Goal: Task Accomplishment & Management: Manage account settings

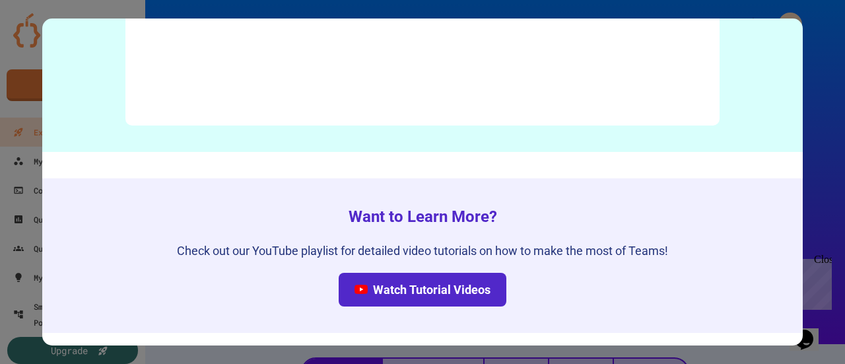
scroll to position [6721, 0]
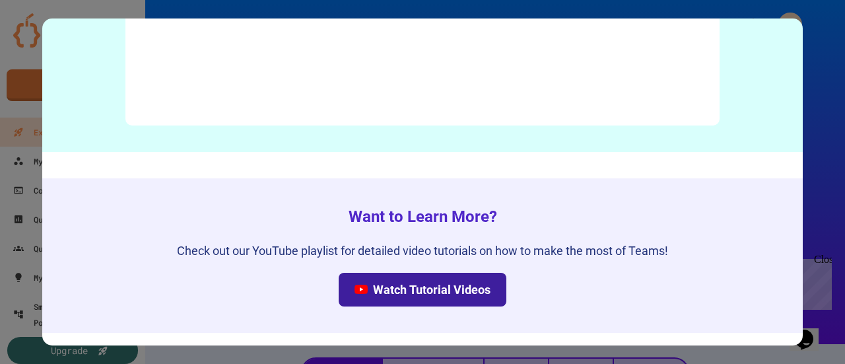
click at [411, 281] on link "Watch Tutorial Videos" at bounding box center [423, 290] width 168 height 34
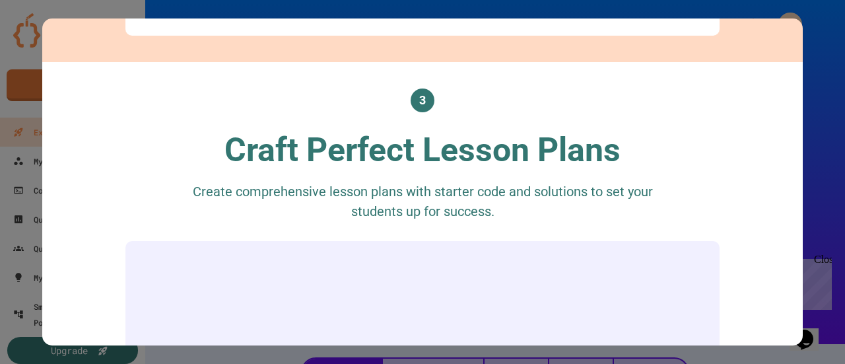
scroll to position [0, 0]
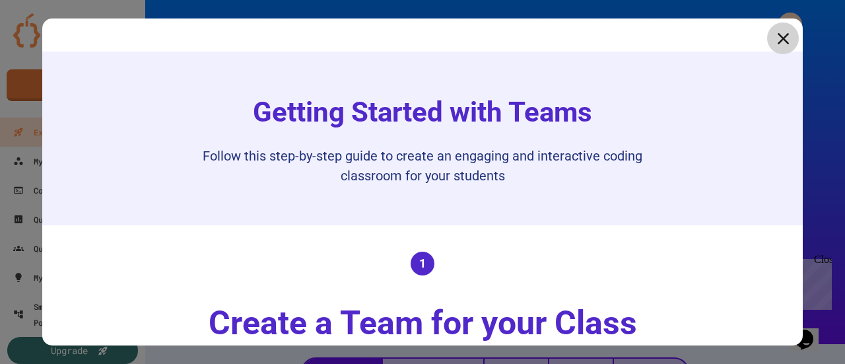
click at [777, 38] on icon at bounding box center [783, 38] width 12 height 12
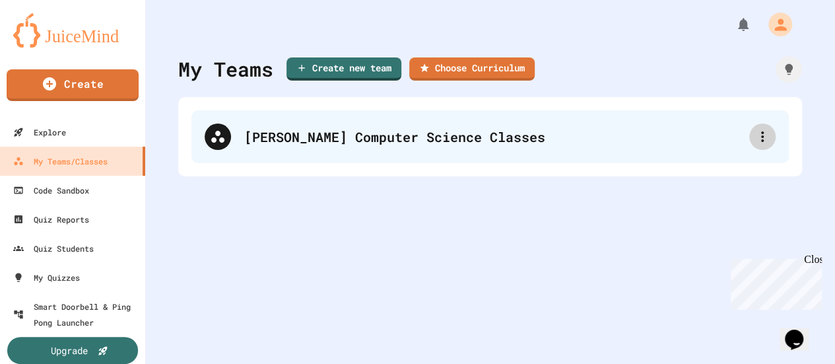
click at [759, 138] on icon at bounding box center [763, 137] width 16 height 16
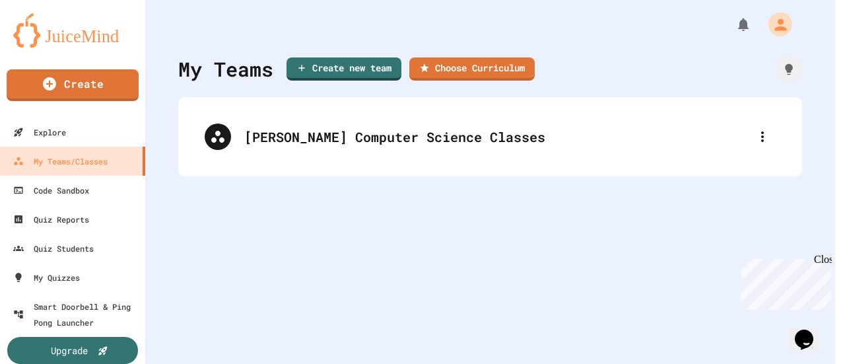
click at [516, 363] on div at bounding box center [417, 365] width 835 height 0
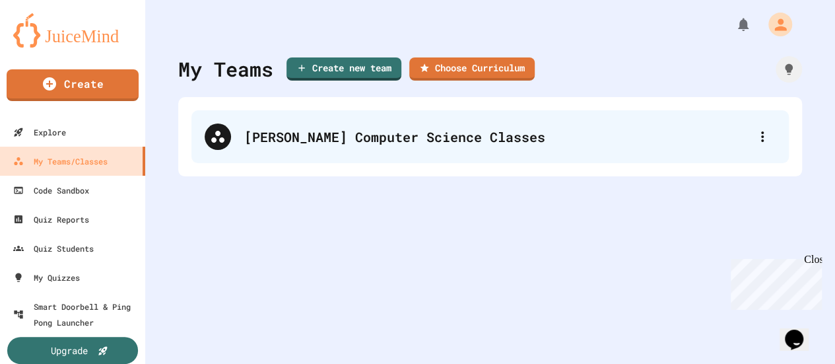
click at [223, 138] on icon at bounding box center [217, 137] width 13 height 12
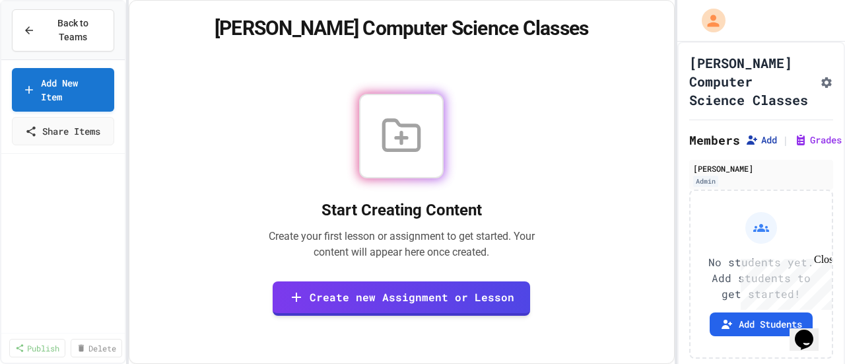
click at [767, 147] on button "Add" at bounding box center [761, 139] width 32 height 13
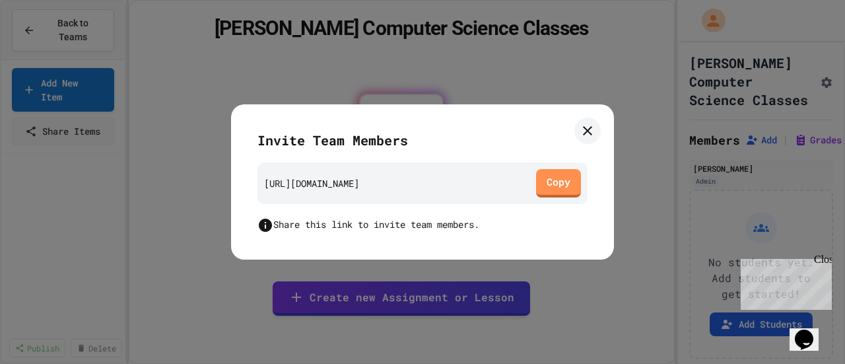
click at [586, 129] on icon at bounding box center [588, 131] width 16 height 16
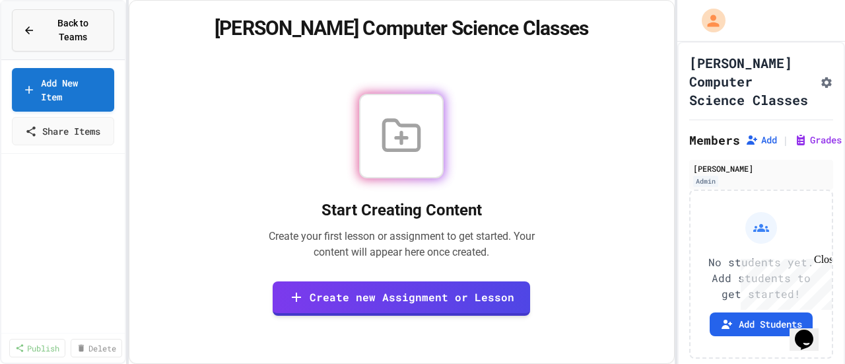
click at [40, 24] on div "Back to Teams" at bounding box center [63, 31] width 80 height 28
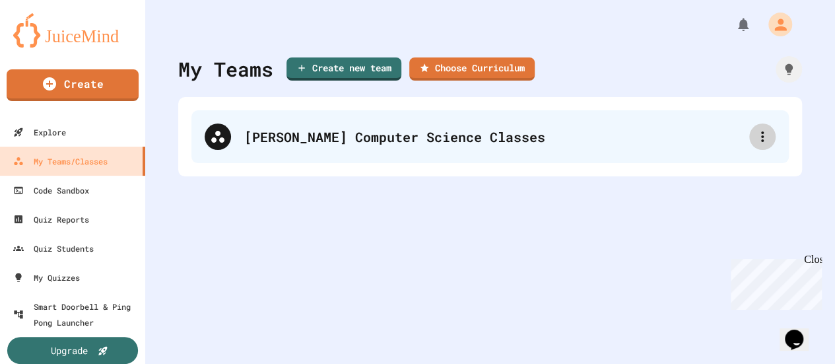
click at [755, 137] on icon at bounding box center [763, 137] width 16 height 16
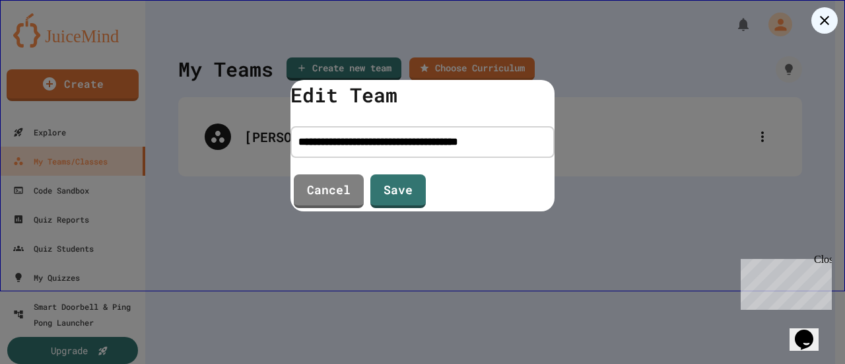
click at [397, 139] on input "**********" at bounding box center [423, 142] width 264 height 32
type input "**********"
click at [407, 194] on link "Save" at bounding box center [398, 190] width 55 height 36
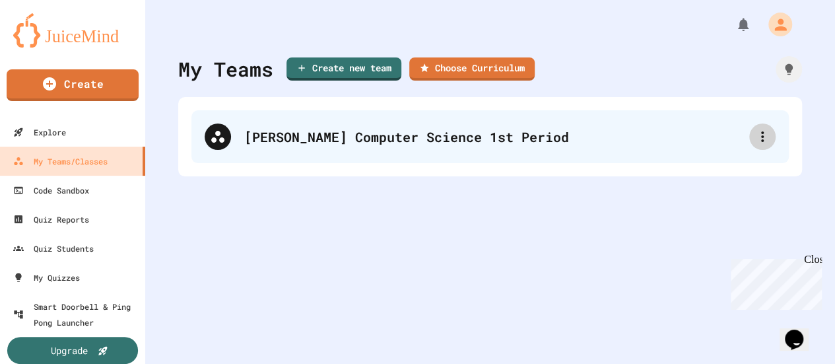
click at [755, 139] on icon at bounding box center [763, 137] width 16 height 16
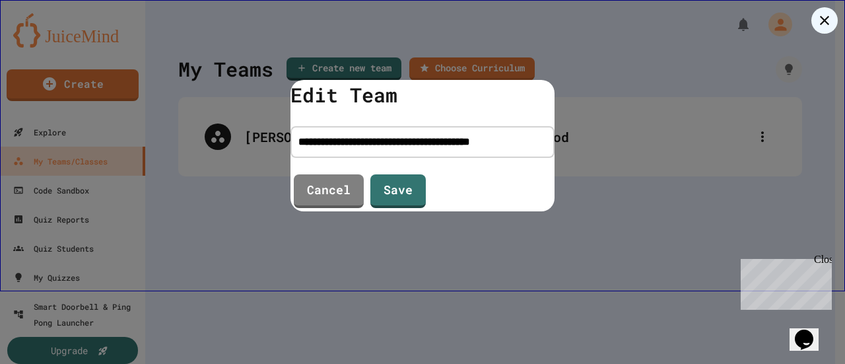
click at [530, 147] on input "**********" at bounding box center [423, 142] width 264 height 32
type input "**********"
click at [401, 194] on link "Save" at bounding box center [397, 190] width 53 height 36
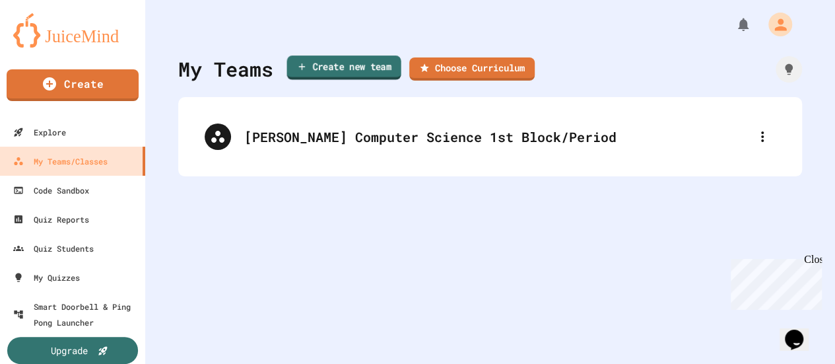
click at [317, 71] on link "Create new team" at bounding box center [344, 67] width 114 height 24
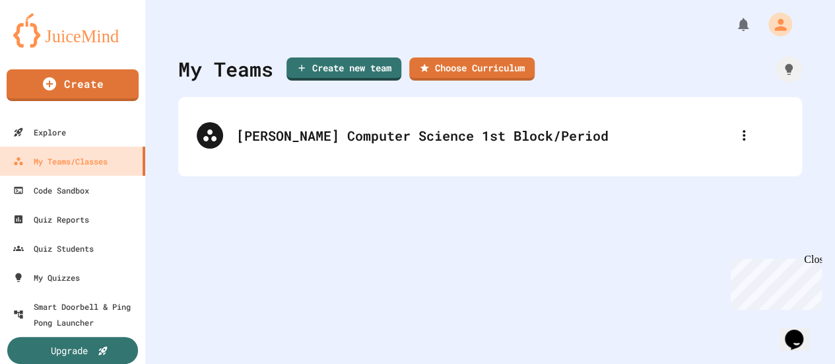
drag, startPoint x: 636, startPoint y: 137, endPoint x: 623, endPoint y: 135, distance: 13.3
click at [623, 135] on div "[PERSON_NAME] Computer Science 1st Block/Period" at bounding box center [490, 136] width 598 height 53
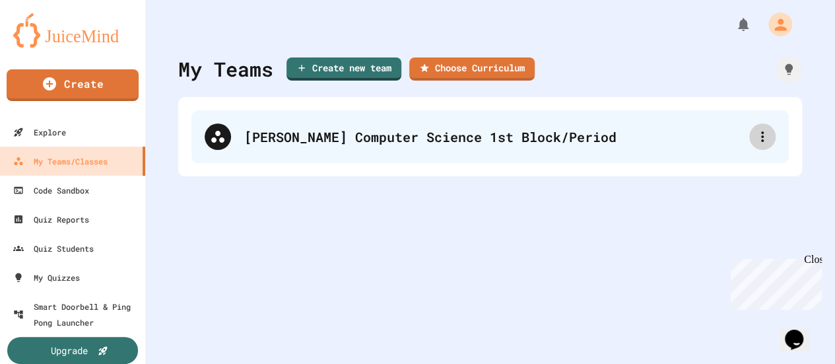
click at [757, 138] on icon at bounding box center [763, 137] width 16 height 16
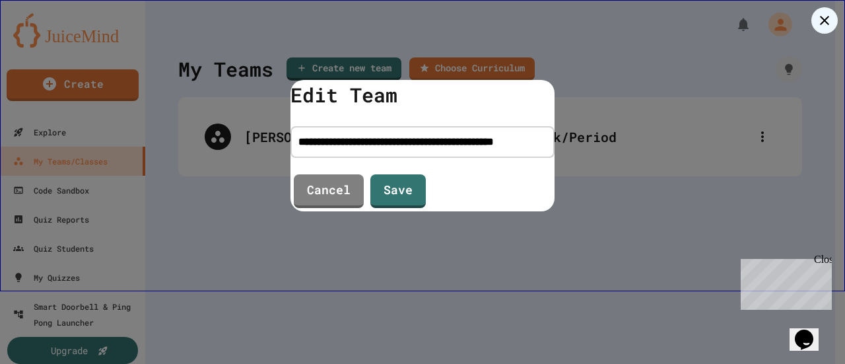
scroll to position [0, 62]
drag, startPoint x: 316, startPoint y: 147, endPoint x: 496, endPoint y: 147, distance: 179.6
click at [563, 158] on div "**********" at bounding box center [422, 145] width 845 height 291
click at [379, 189] on link "Save" at bounding box center [398, 190] width 56 height 36
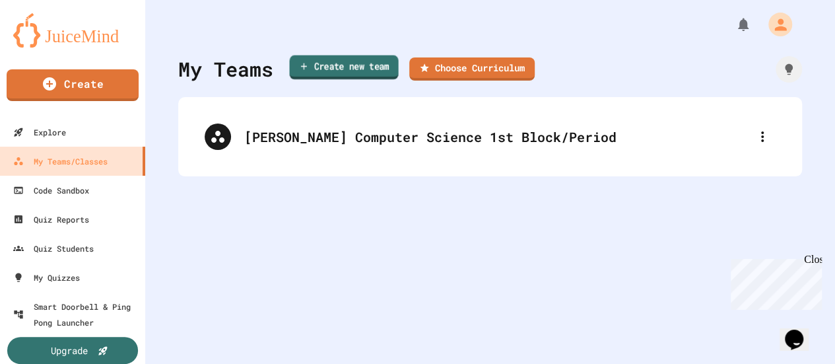
click at [325, 62] on link "Create new team" at bounding box center [343, 67] width 109 height 24
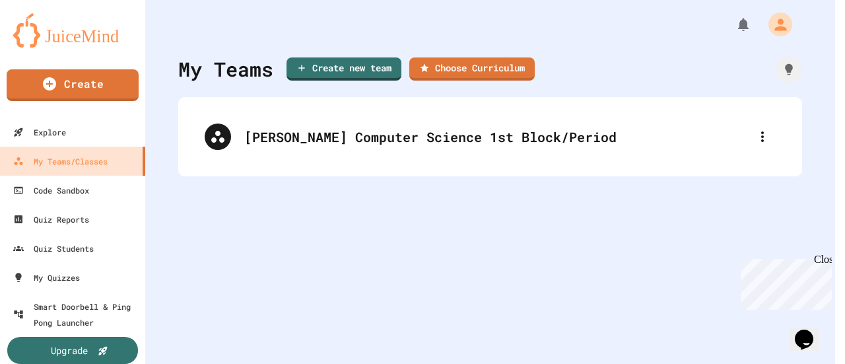
paste input "**********"
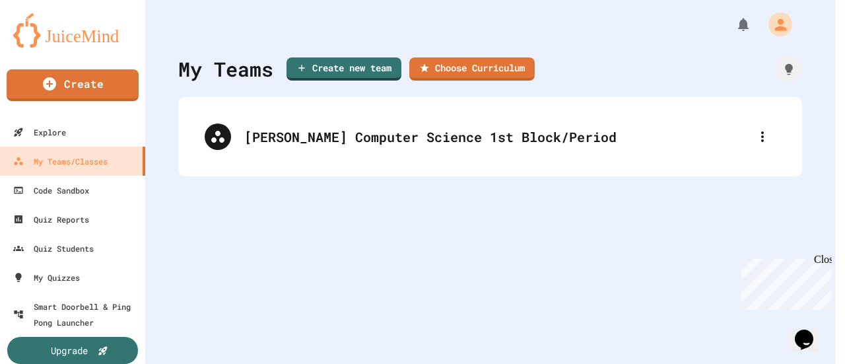
type input "**********"
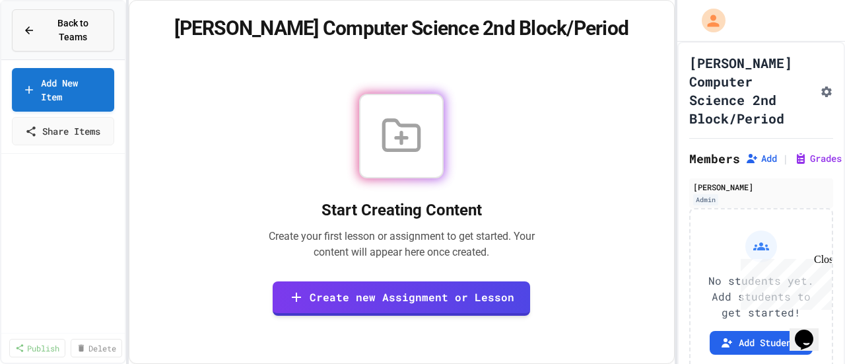
click at [53, 23] on span "Back to Teams" at bounding box center [73, 31] width 60 height 28
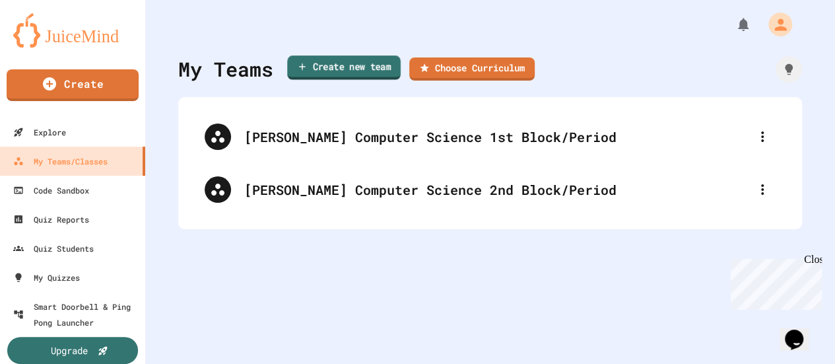
click at [333, 67] on link "Create new team" at bounding box center [344, 67] width 114 height 24
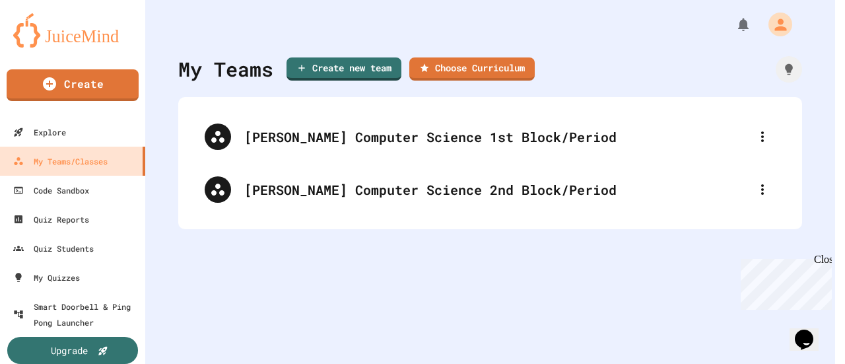
paste input "**********"
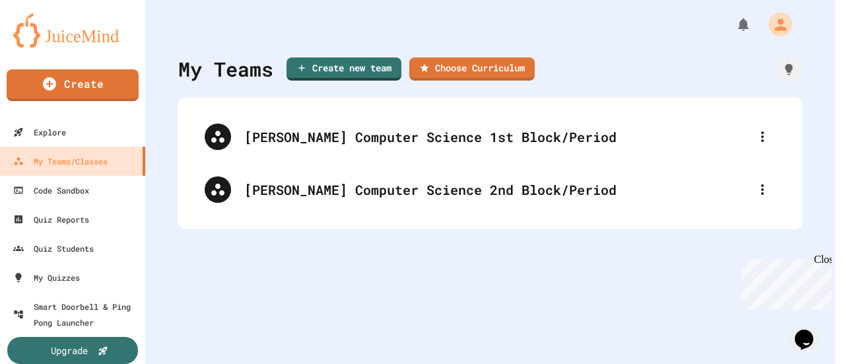
type input "**********"
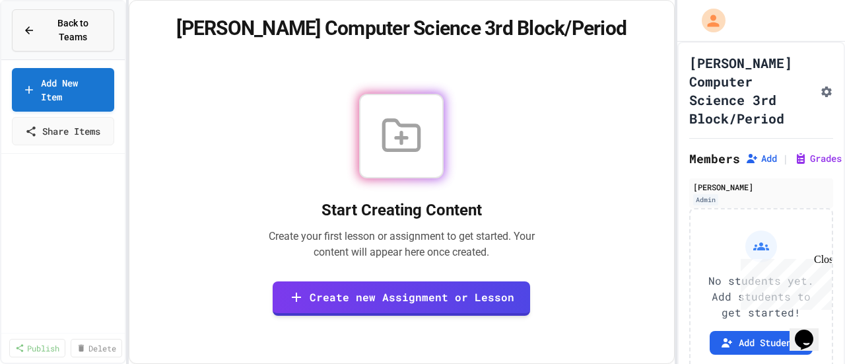
click at [26, 24] on icon at bounding box center [29, 30] width 12 height 12
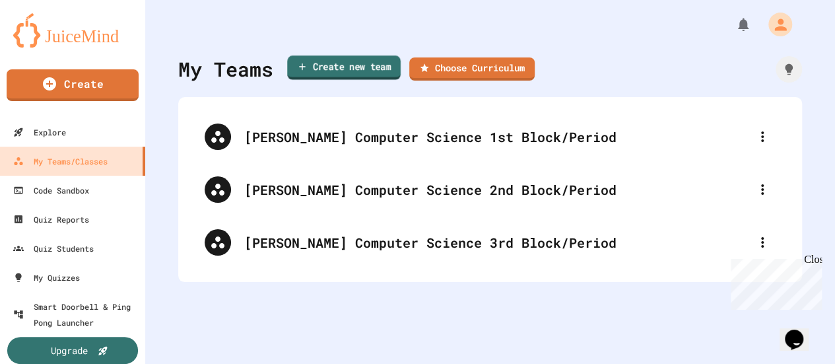
click at [341, 63] on link "Create new team" at bounding box center [344, 67] width 114 height 24
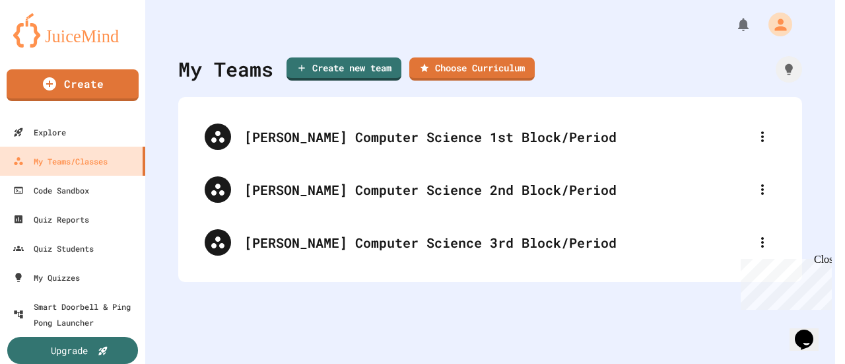
paste input "**********"
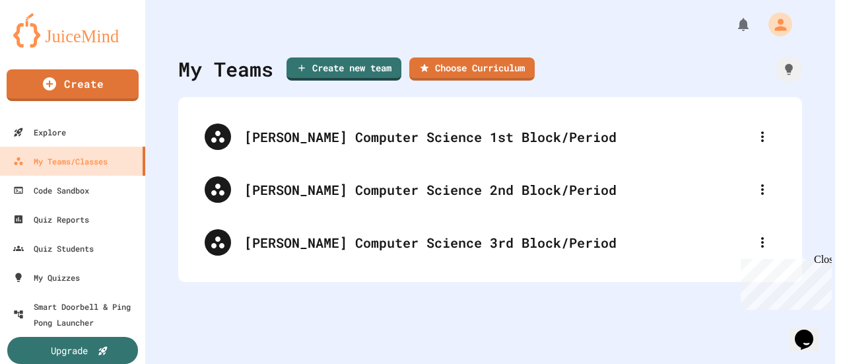
scroll to position [0, 67]
type input "**********"
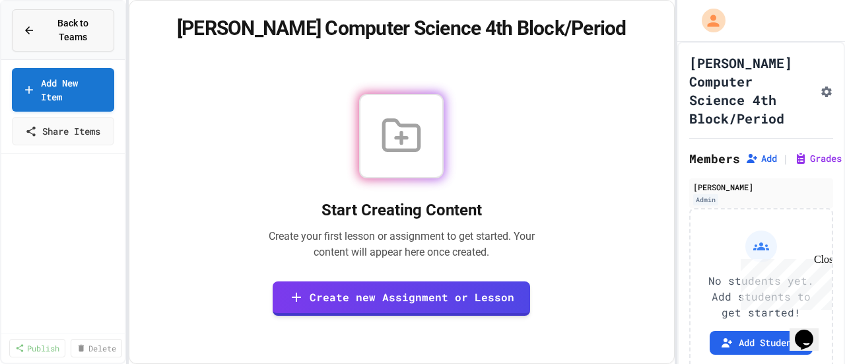
click at [53, 24] on span "Back to Teams" at bounding box center [73, 31] width 60 height 28
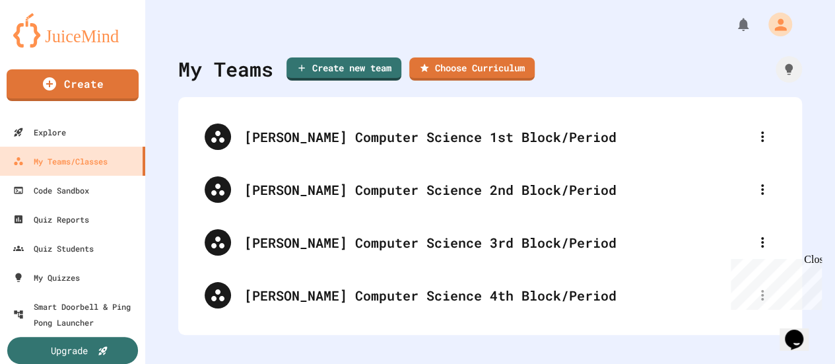
click at [819, 261] on div "Close" at bounding box center [812, 262] width 17 height 17
click at [322, 67] on link "Create new team" at bounding box center [344, 67] width 114 height 24
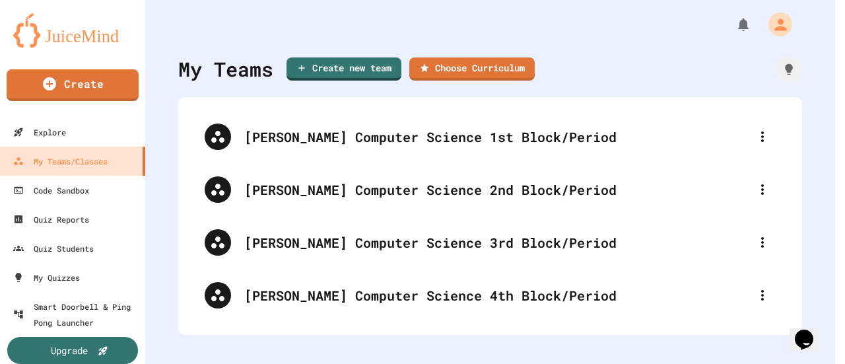
paste input "**********"
type input "**********"
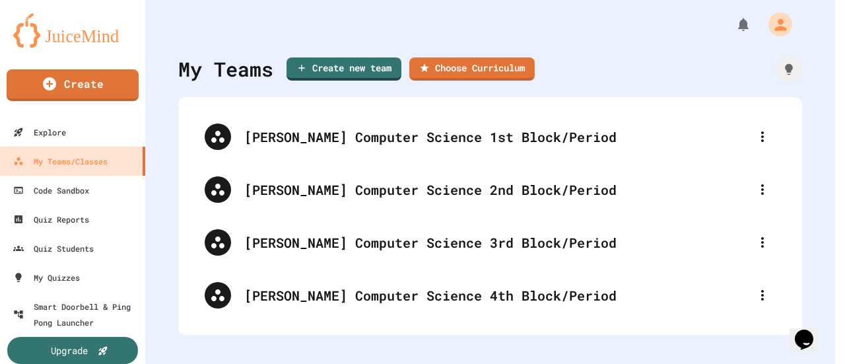
scroll to position [0, 0]
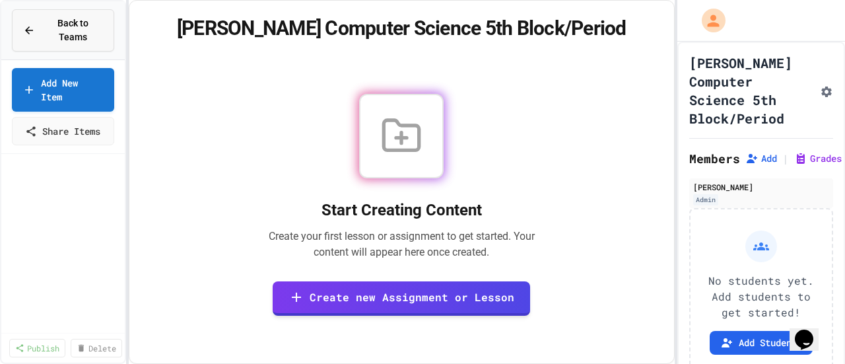
click at [61, 24] on span "Back to Teams" at bounding box center [73, 31] width 60 height 28
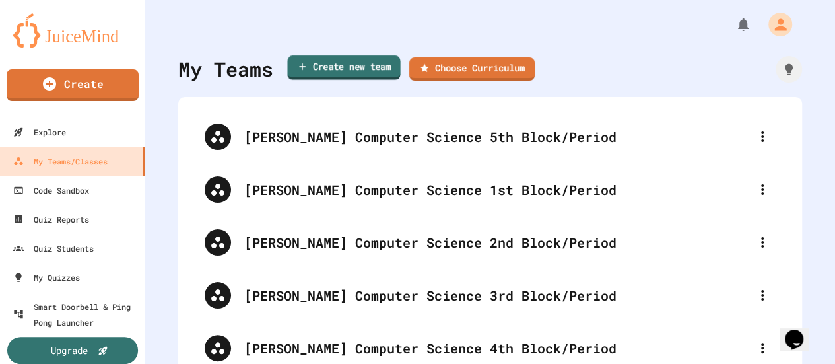
click at [346, 64] on link "Create new team" at bounding box center [343, 67] width 113 height 24
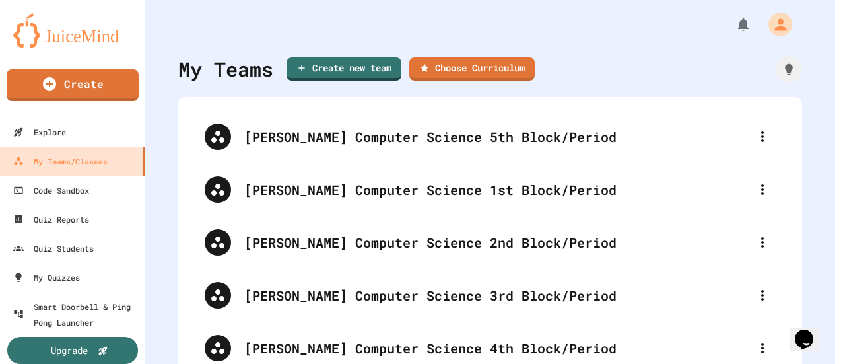
paste input "**********"
type input "**********"
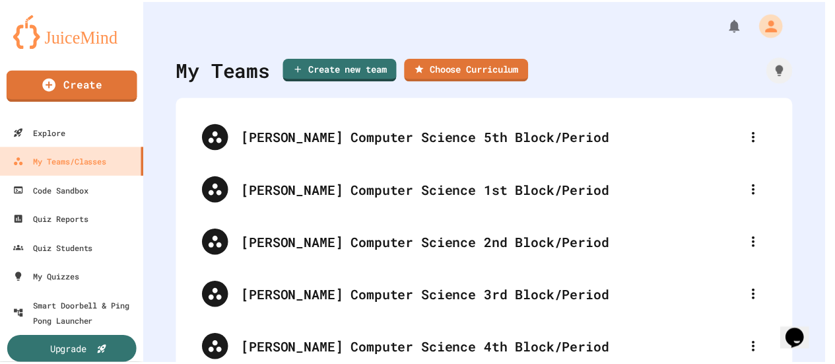
scroll to position [0, 0]
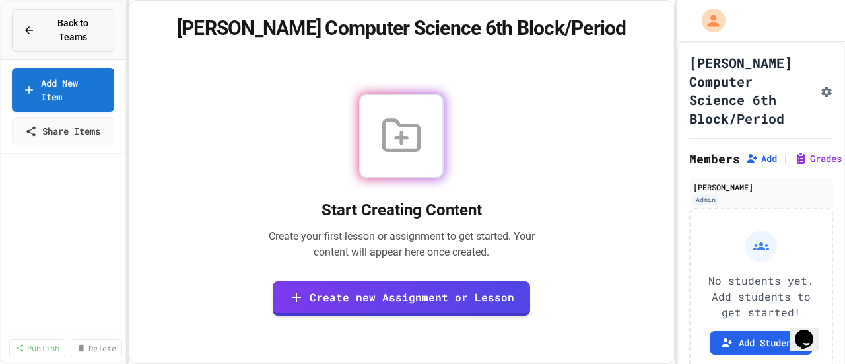
click at [73, 17] on span "Back to Teams" at bounding box center [73, 31] width 60 height 28
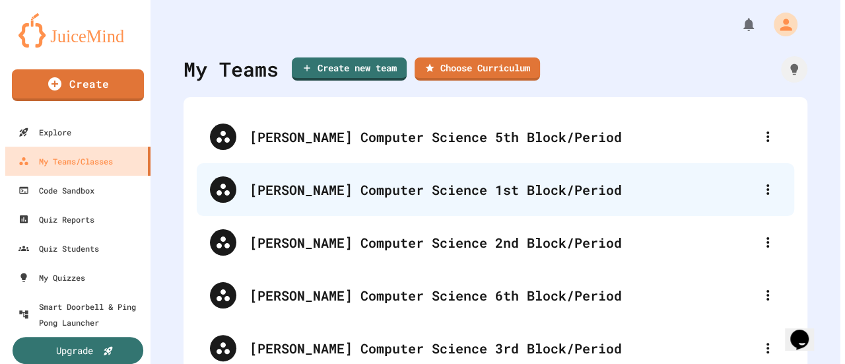
scroll to position [86, 0]
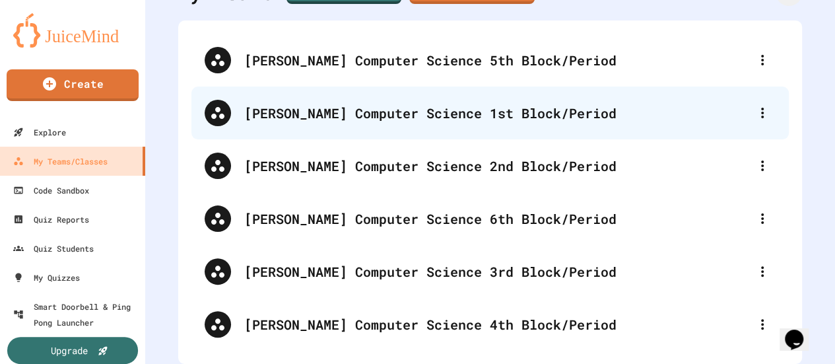
click at [501, 104] on div "[PERSON_NAME] Computer Science 1st Block/Period" at bounding box center [496, 113] width 505 height 20
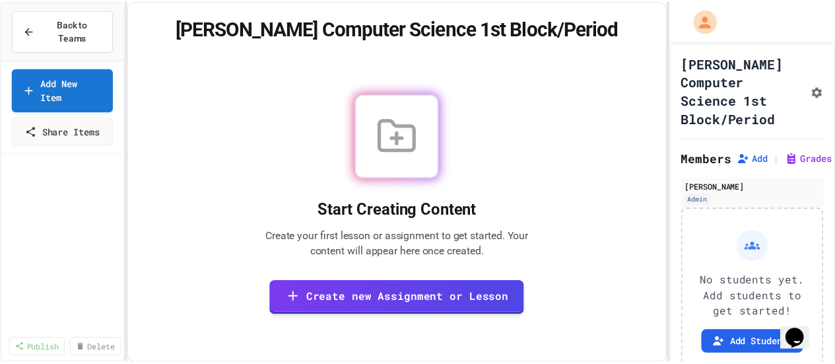
scroll to position [98, 0]
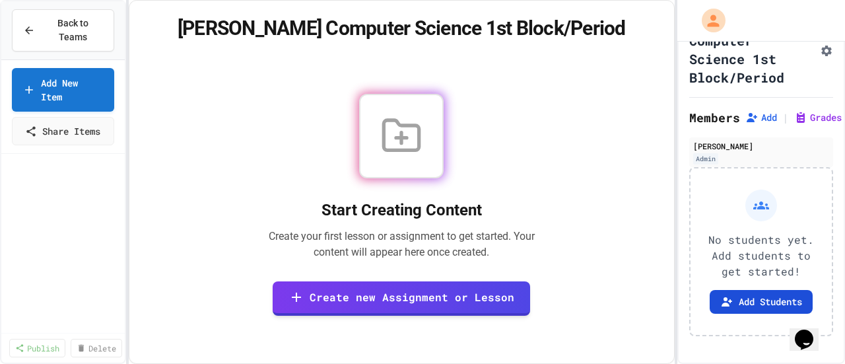
click at [757, 290] on button "Add Students" at bounding box center [761, 302] width 103 height 24
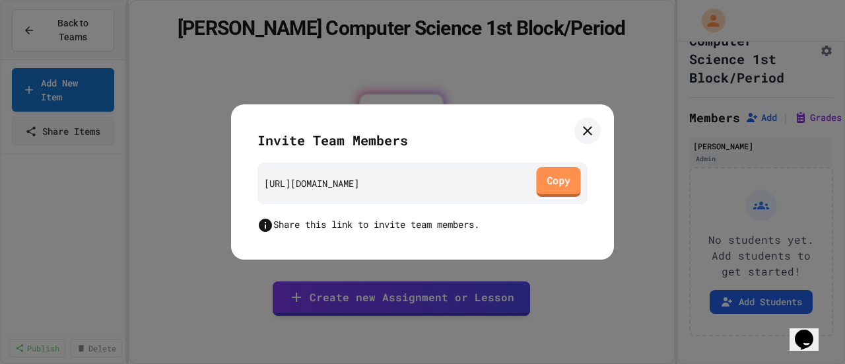
click at [565, 184] on link "Copy" at bounding box center [558, 182] width 44 height 30
click at [585, 130] on icon at bounding box center [588, 131] width 16 height 16
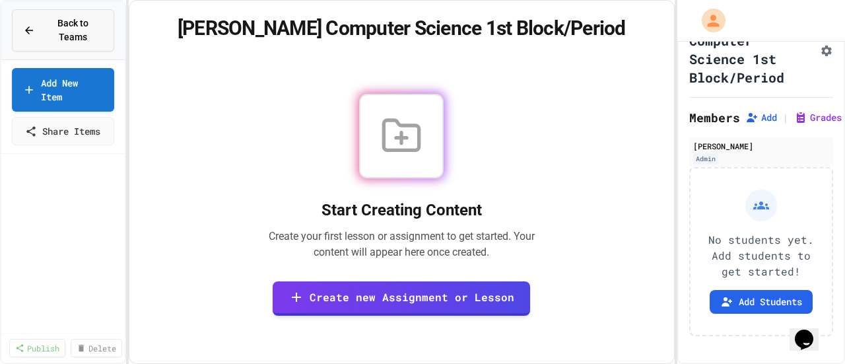
click at [86, 26] on span "Back to Teams" at bounding box center [73, 31] width 60 height 28
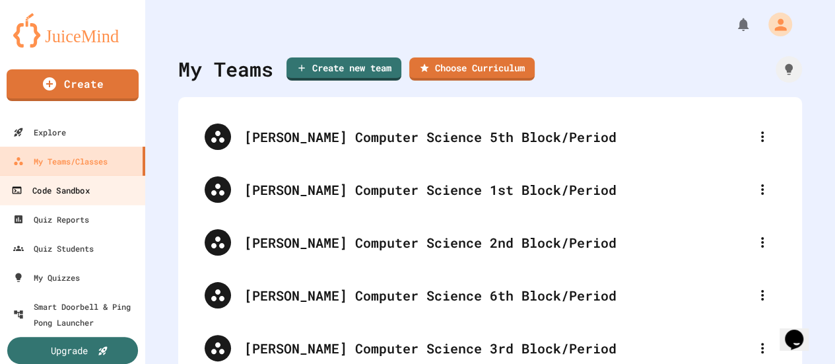
click at [61, 191] on div "Code Sandbox" at bounding box center [50, 190] width 78 height 17
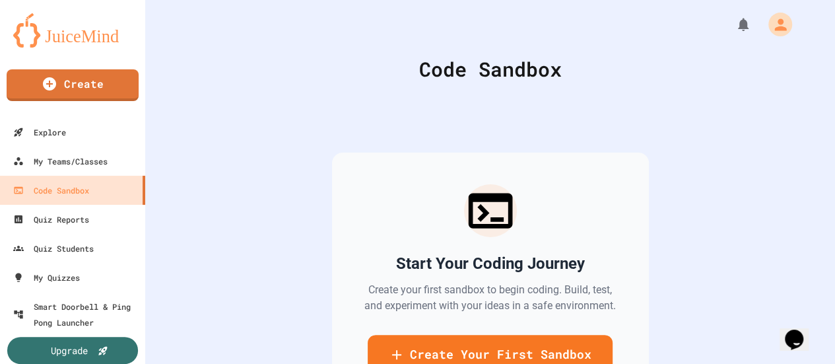
scroll to position [66, 0]
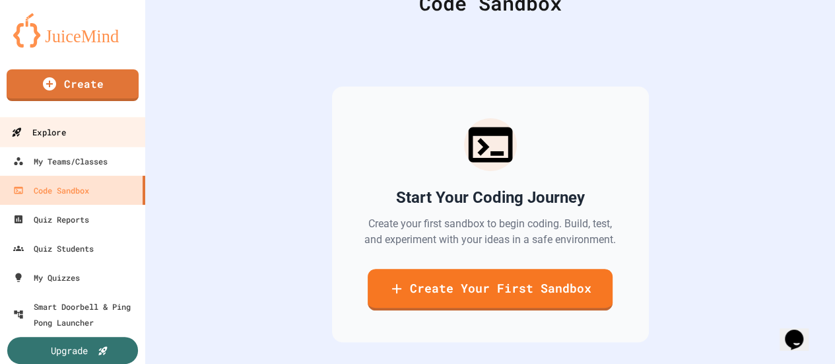
click at [58, 125] on div "Explore" at bounding box center [38, 132] width 54 height 17
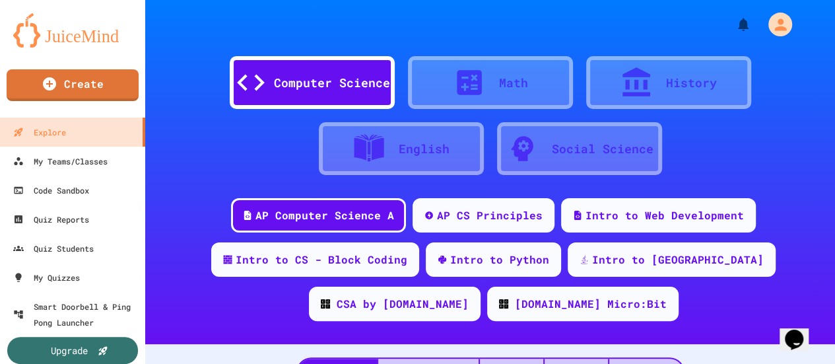
click at [304, 83] on div "Computer Science" at bounding box center [332, 83] width 116 height 18
click at [771, 24] on icon "My Account" at bounding box center [781, 24] width 21 height 21
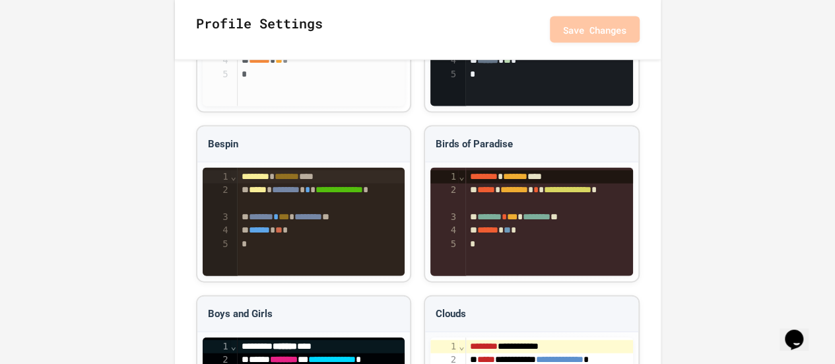
scroll to position [1387, 0]
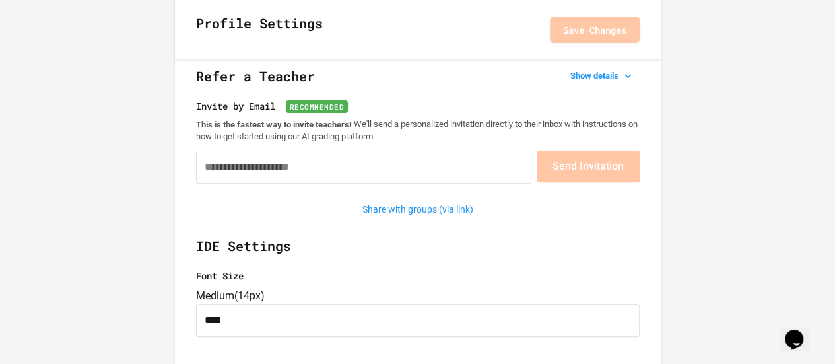
scroll to position [83, 0]
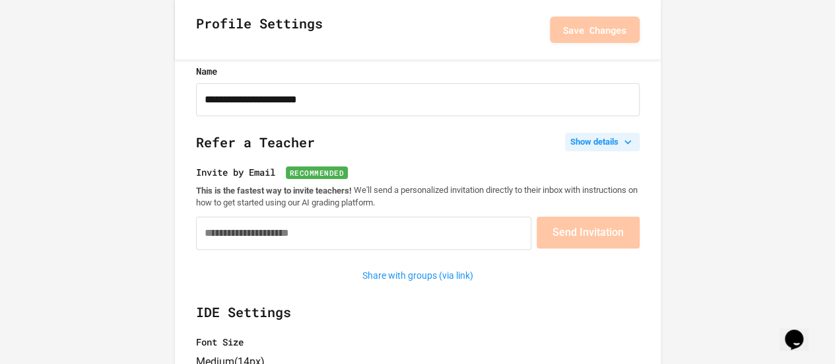
click at [620, 141] on button "Show details" at bounding box center [602, 142] width 75 height 18
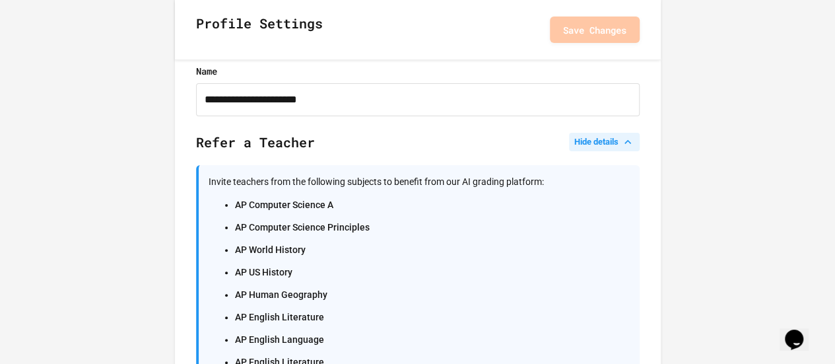
click at [620, 141] on button "Hide details" at bounding box center [604, 142] width 71 height 18
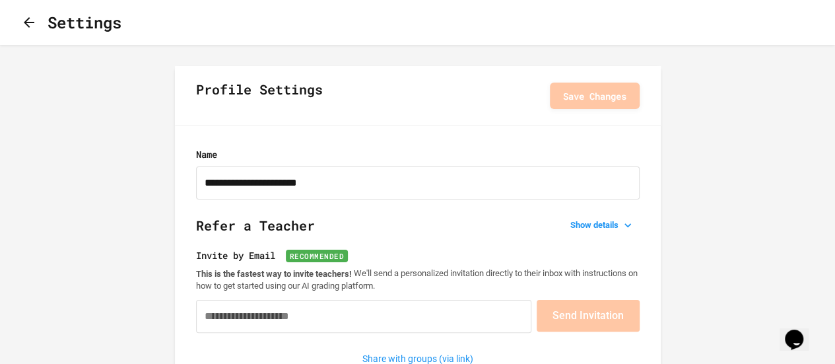
click at [37, 22] on button "button" at bounding box center [29, 23] width 16 height 17
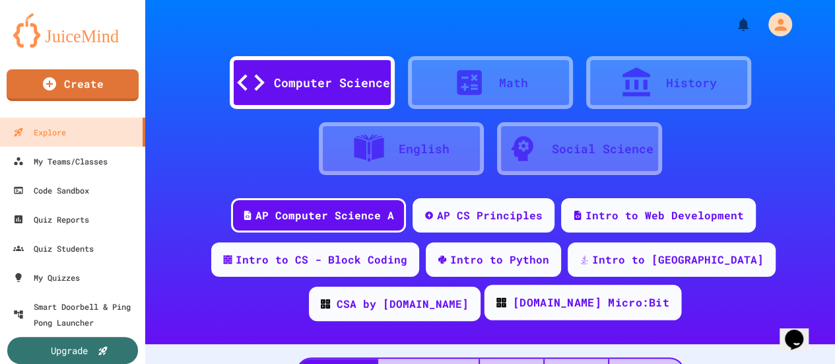
click at [515, 308] on div "[DOMAIN_NAME] Micro:Bit" at bounding box center [590, 302] width 156 height 17
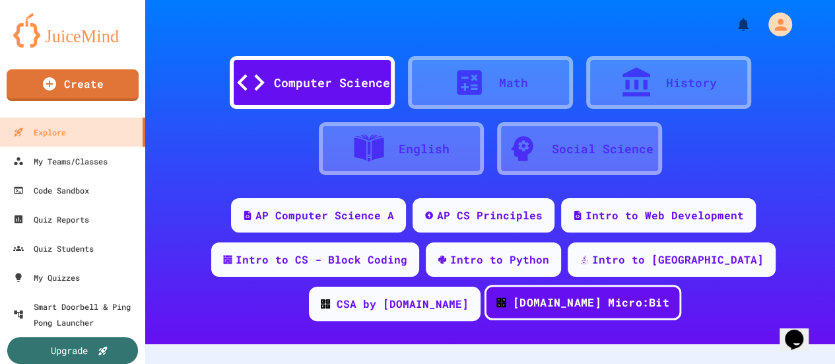
click at [514, 306] on div "[DOMAIN_NAME] Micro:Bit" at bounding box center [590, 302] width 156 height 17
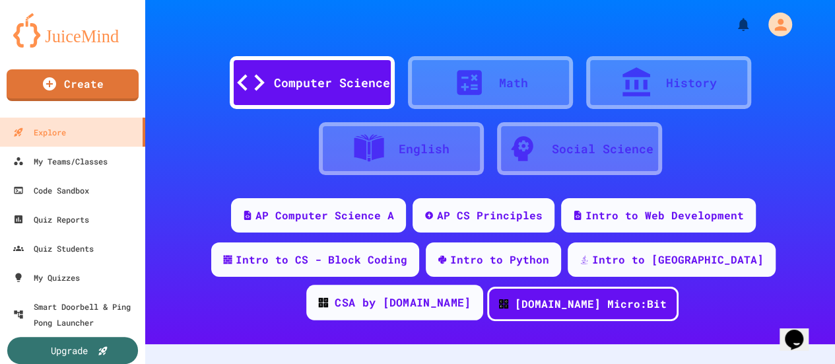
click at [471, 294] on div "CSA by [DOMAIN_NAME]" at bounding box center [403, 302] width 136 height 17
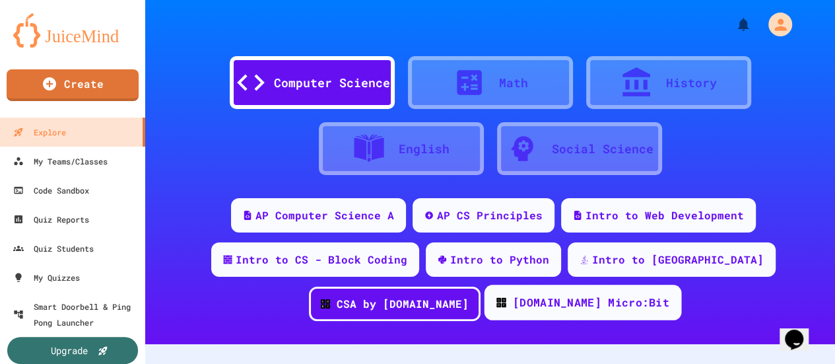
click at [518, 309] on div "[DOMAIN_NAME] Micro:Bit" at bounding box center [590, 302] width 156 height 17
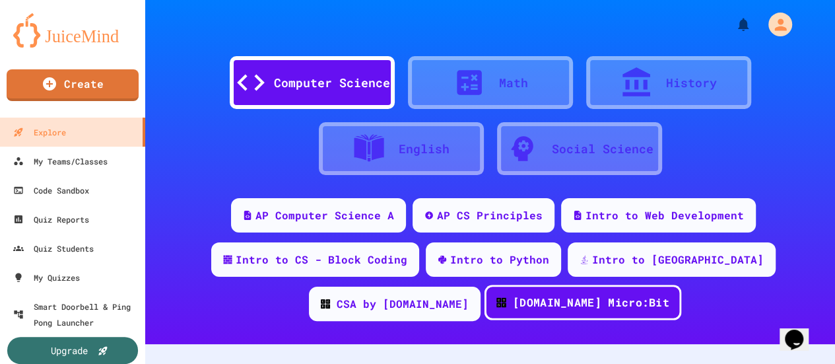
click at [512, 306] on div "[DOMAIN_NAME] Micro:Bit" at bounding box center [590, 302] width 156 height 17
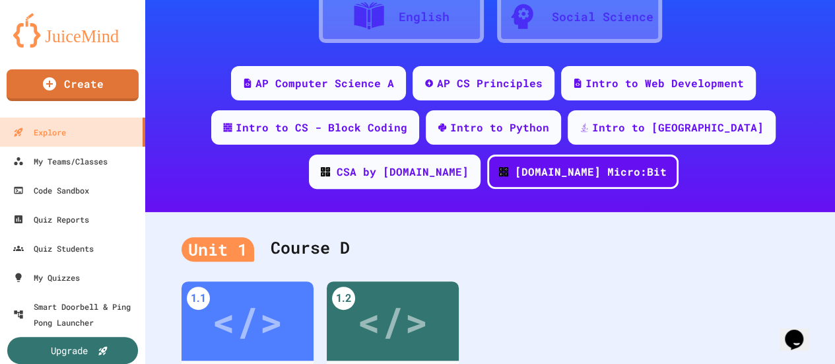
scroll to position [264, 0]
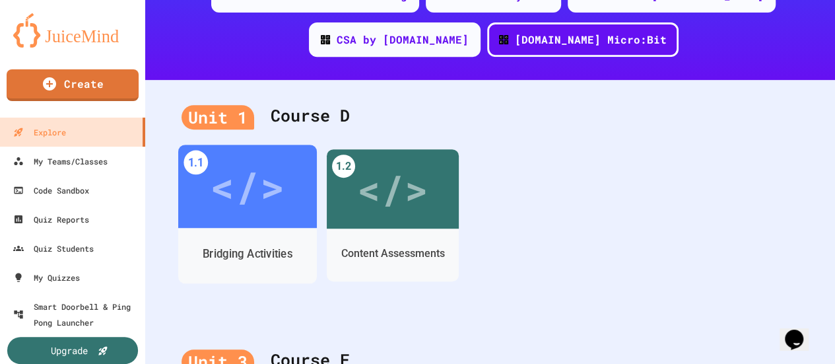
click at [244, 193] on div "</>" at bounding box center [247, 186] width 75 height 63
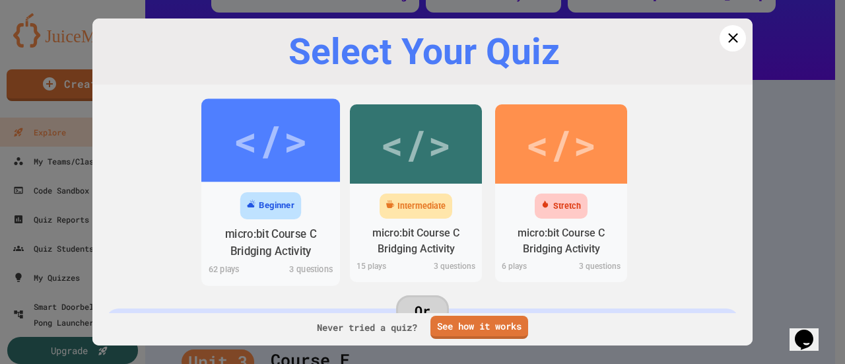
click at [272, 223] on div "micro:bit Course C Bridging Activity" at bounding box center [270, 242] width 139 height 40
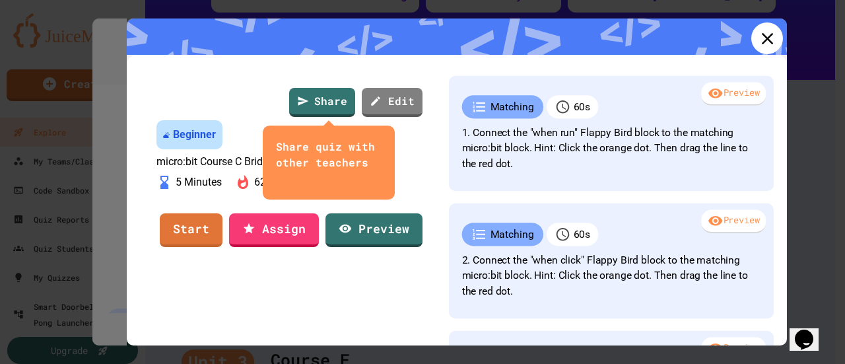
click at [759, 48] on link at bounding box center [767, 38] width 32 height 32
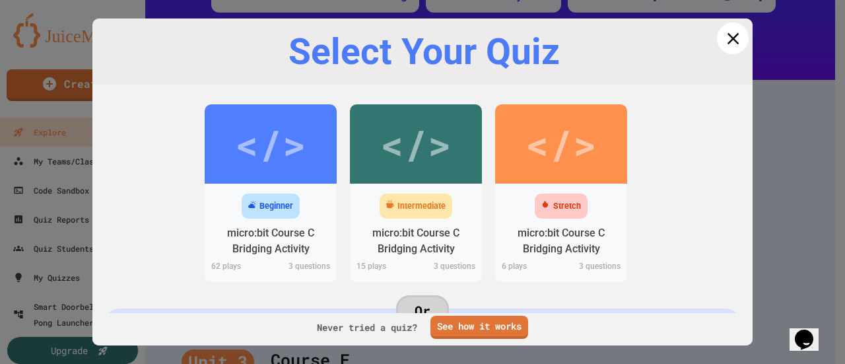
click at [728, 40] on icon at bounding box center [733, 38] width 20 height 20
